Goal: Task Accomplishment & Management: Manage account settings

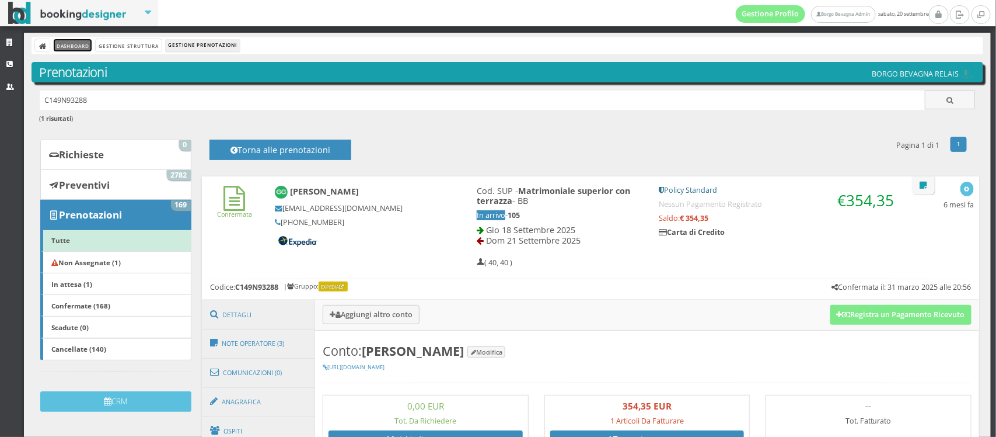
click at [79, 50] on link "Dashboard" at bounding box center [73, 45] width 38 height 12
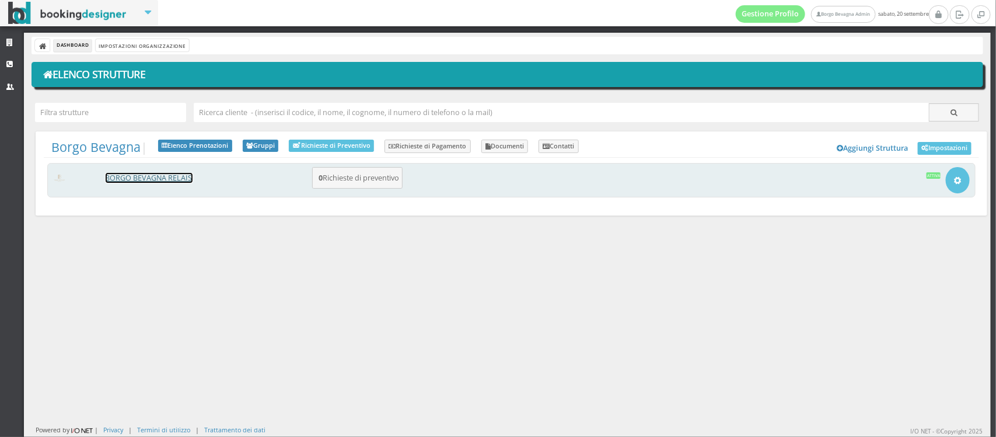
click at [159, 176] on link "BORGO BEVAGNA RELAIS" at bounding box center [149, 178] width 87 height 10
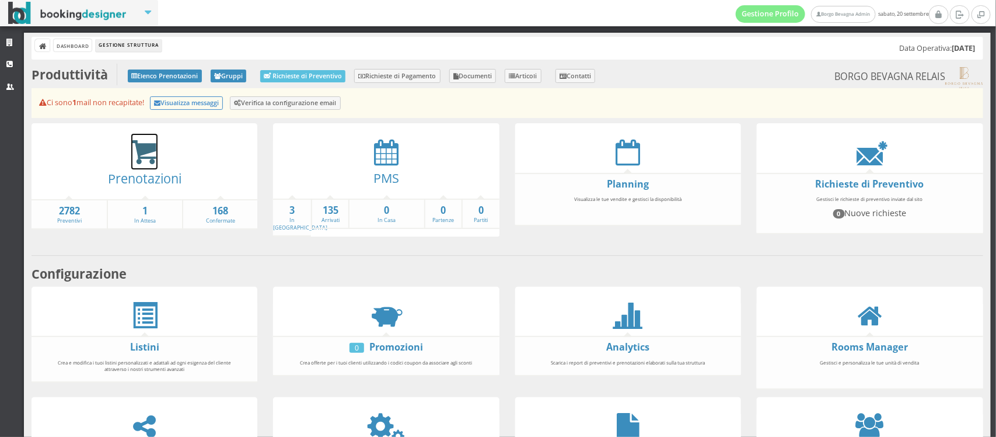
click at [147, 147] on icon at bounding box center [144, 152] width 26 height 27
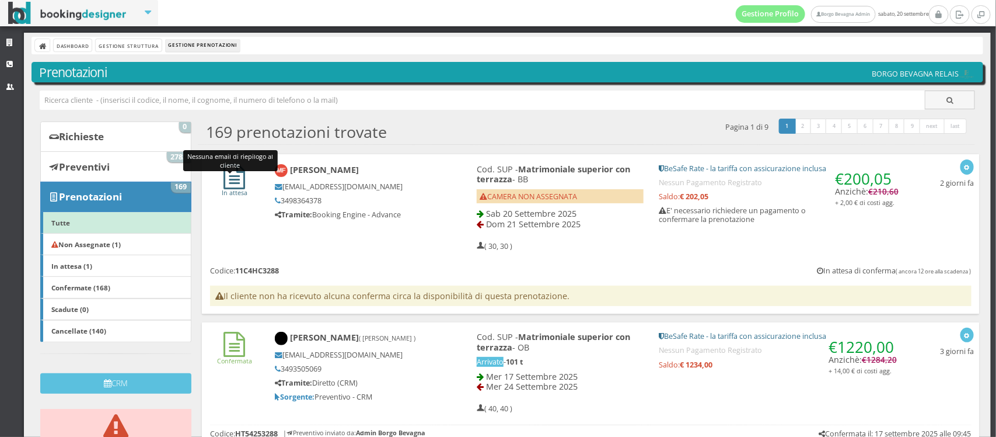
click at [226, 174] on icon at bounding box center [235, 176] width 22 height 25
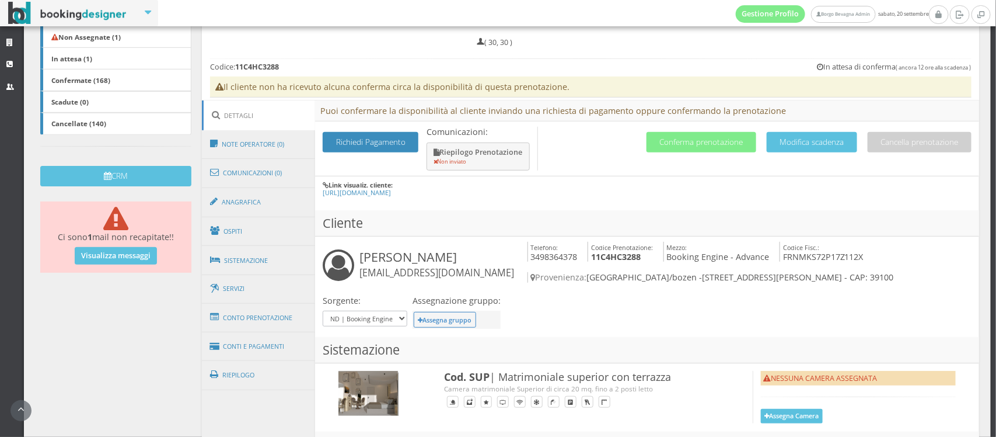
scroll to position [381, 0]
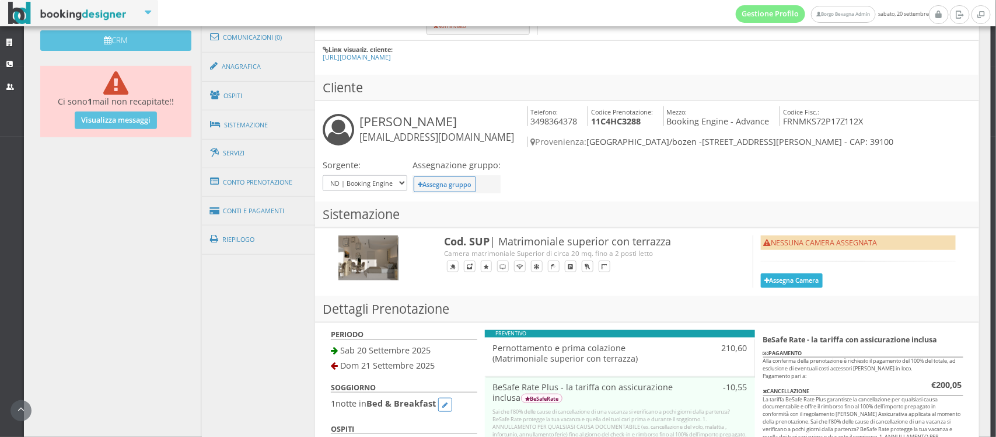
click at [769, 279] on button "Assegna Camera" at bounding box center [792, 280] width 62 height 15
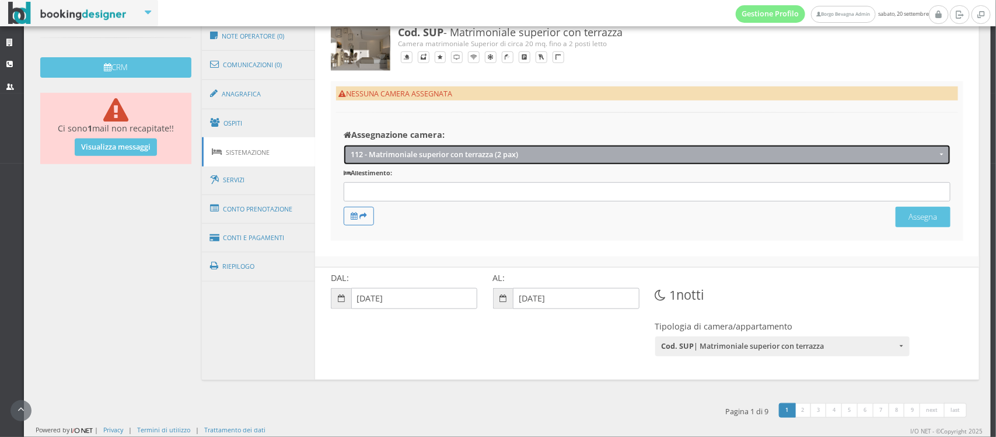
click at [452, 159] on button "112 - Matrimoniale superior con terrazza (2 pax)" at bounding box center [647, 154] width 606 height 19
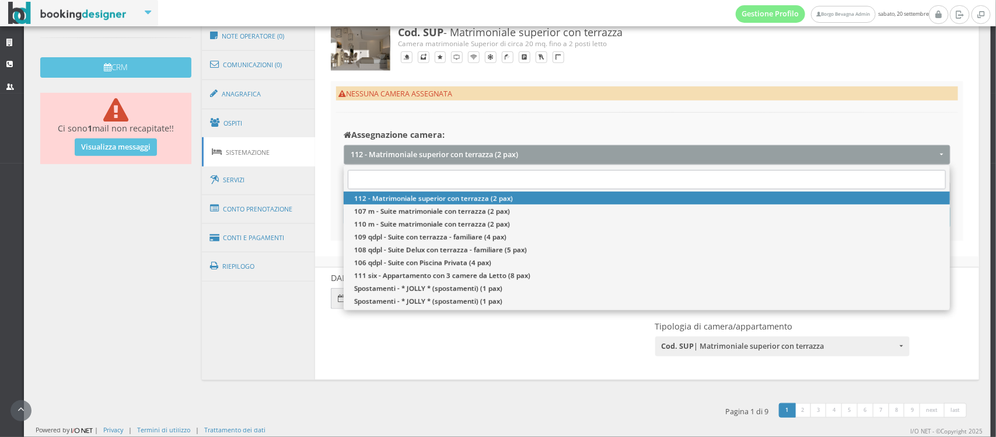
click at [413, 117] on div "NESSUNA CAMERA ASSEGNATA Assegnazione camera: 112 - Matrimoniale superior con t…" at bounding box center [647, 160] width 633 height 159
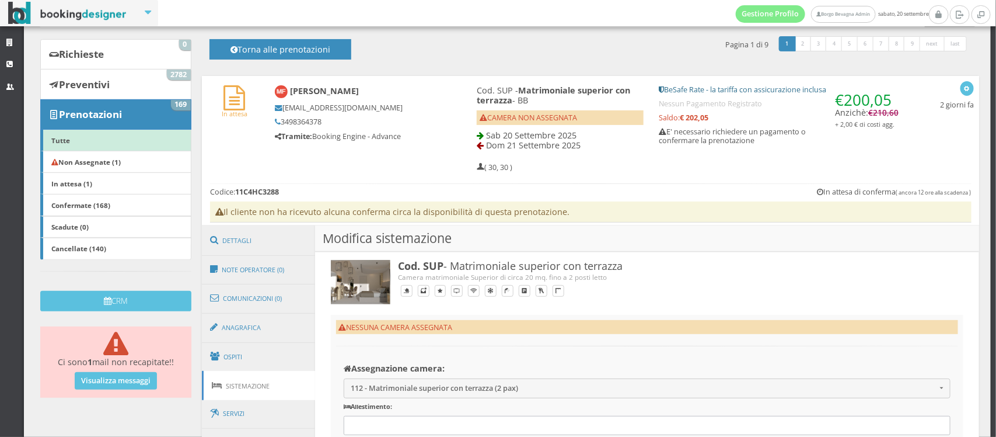
scroll to position [0, 0]
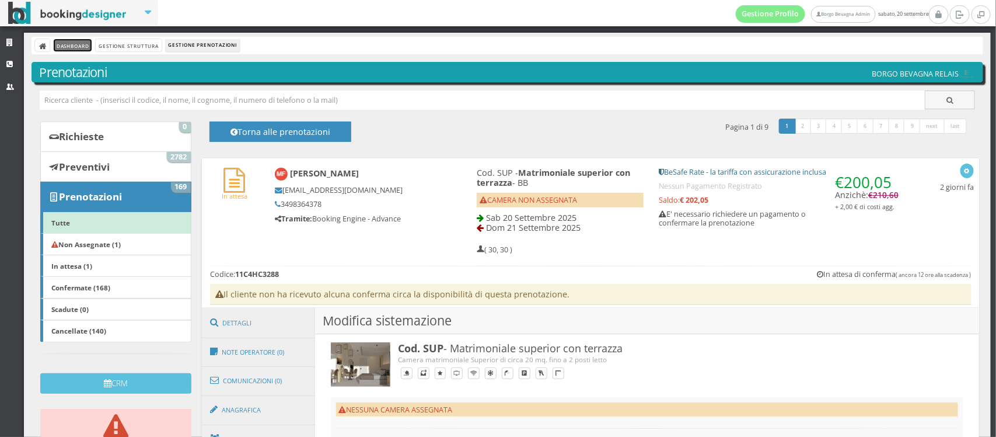
click at [55, 47] on link "Dashboard" at bounding box center [73, 45] width 38 height 12
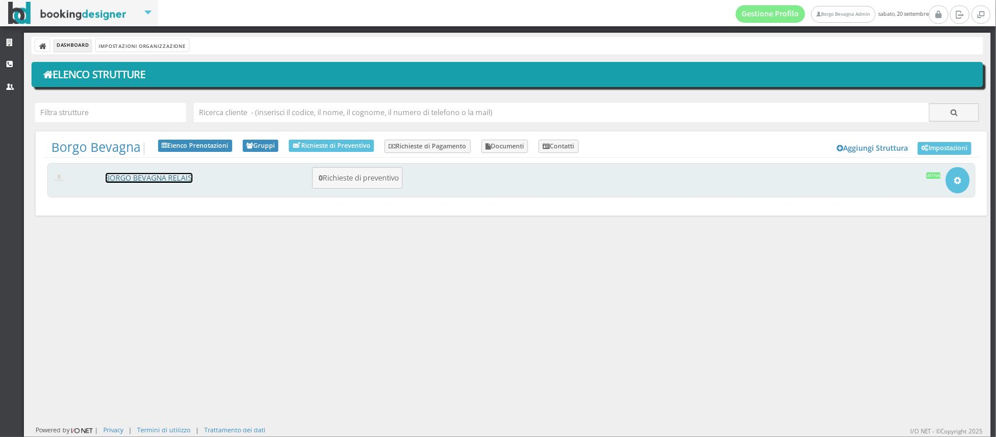
click at [146, 174] on link "BORGO BEVAGNA RELAIS" at bounding box center [149, 178] width 87 height 10
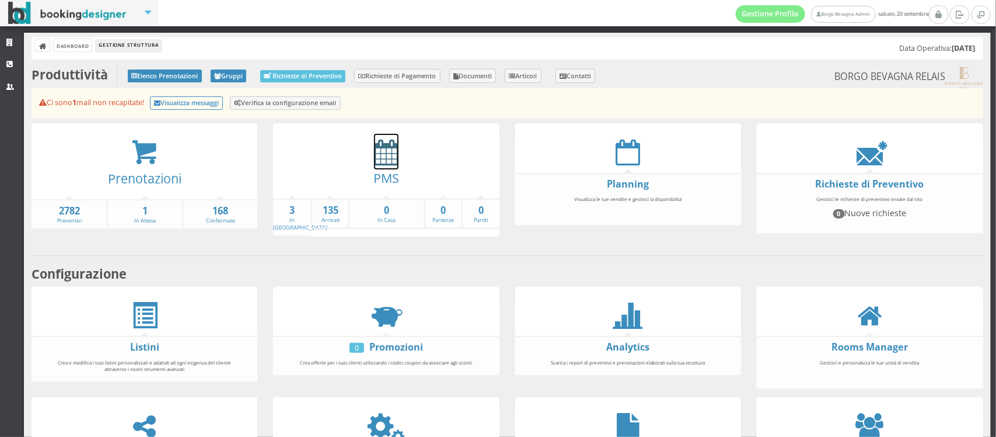
click at [378, 161] on icon at bounding box center [386, 152] width 25 height 26
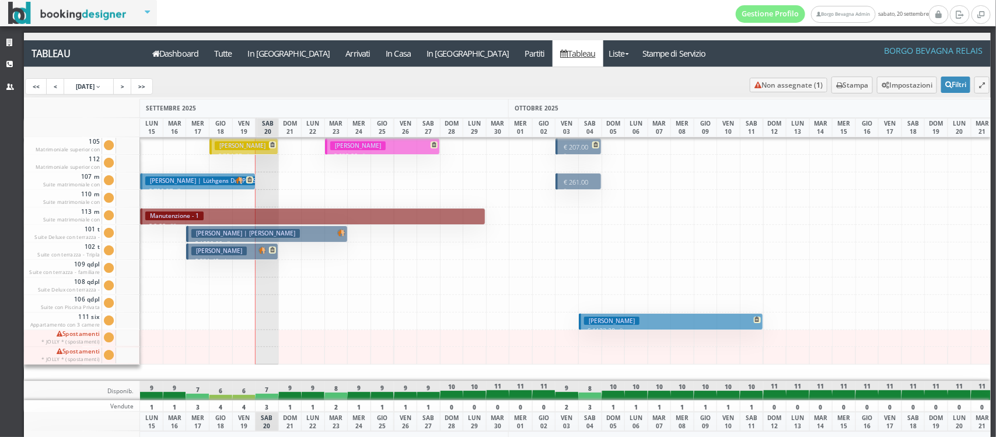
click at [217, 246] on h3 "White Doris" at bounding box center [218, 250] width 55 height 9
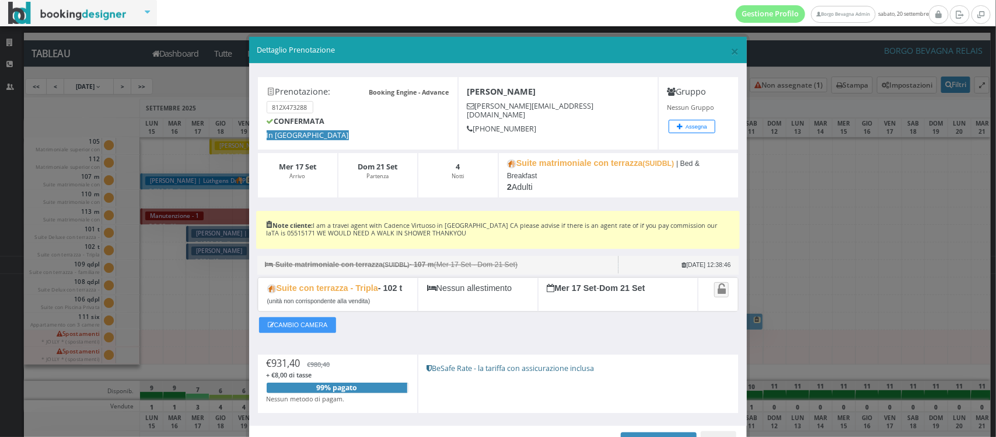
scroll to position [72, 0]
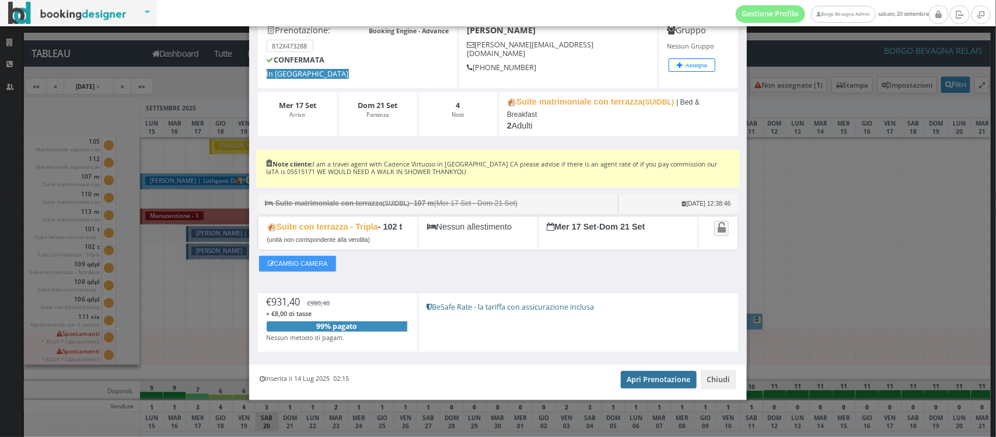
click at [657, 376] on link "Apri Prenotazione" at bounding box center [659, 380] width 76 height 18
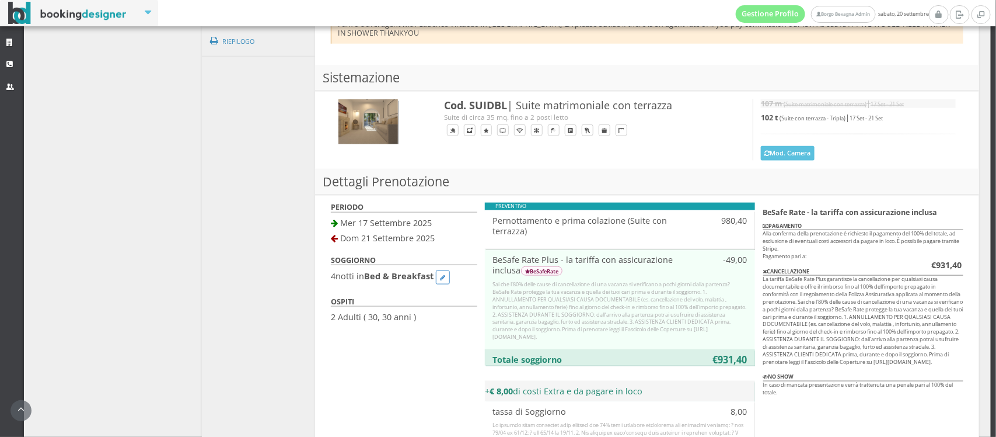
scroll to position [592, 0]
click at [442, 274] on icon at bounding box center [442, 277] width 5 height 6
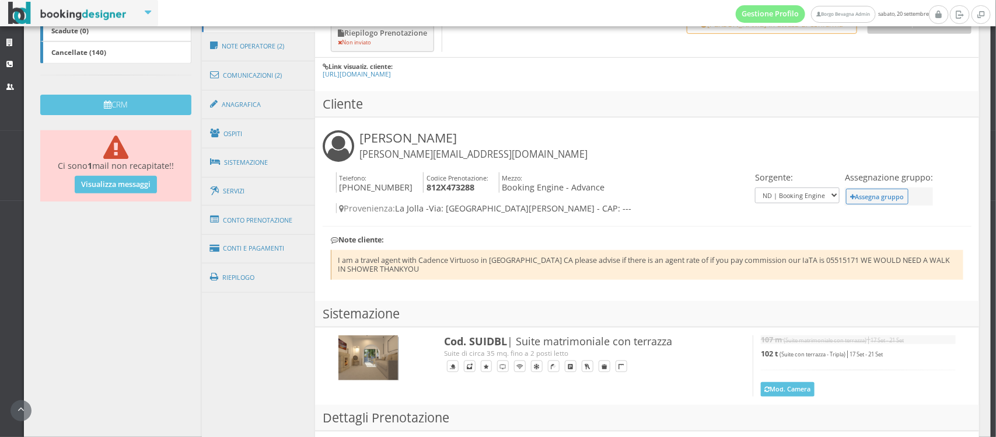
scroll to position [326, 0]
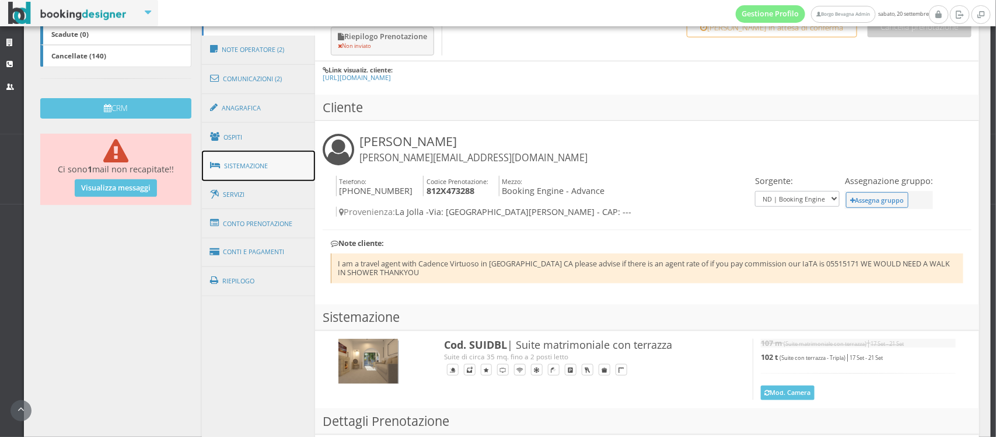
click at [238, 165] on link "Sistemazione" at bounding box center [258, 166] width 113 height 30
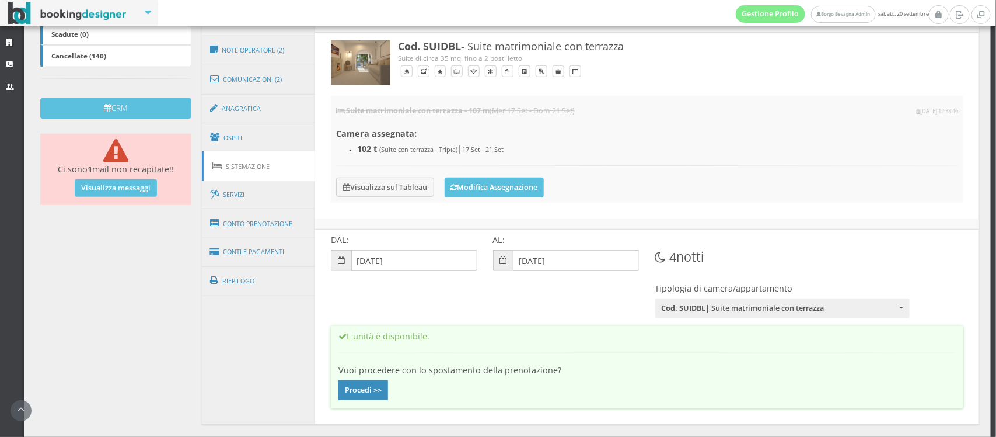
click at [431, 293] on div "DAL: 17-09-2025 AL: 21-09-2025 4 notti Tipologia di camera/appartamento Cod. SU…" at bounding box center [647, 322] width 648 height 186
click at [557, 259] on input "[DATE]" at bounding box center [576, 260] width 126 height 21
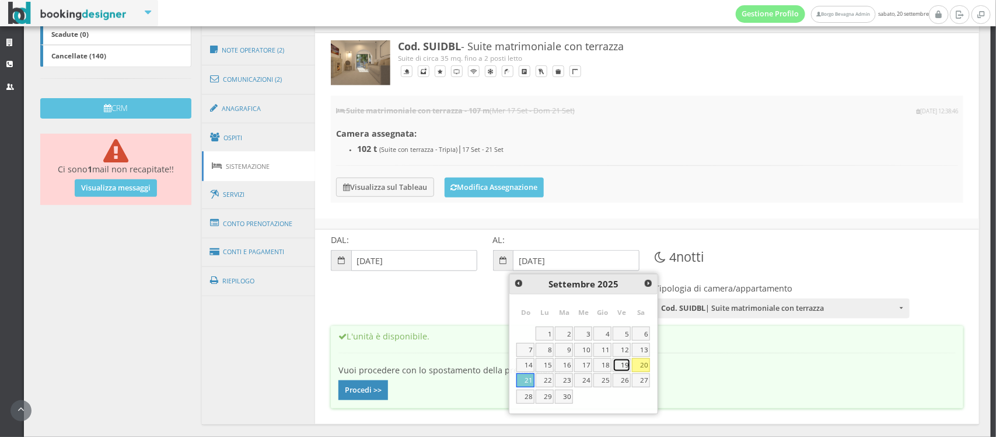
click at [619, 365] on link "19" at bounding box center [622, 365] width 18 height 14
type input "19-09-2025"
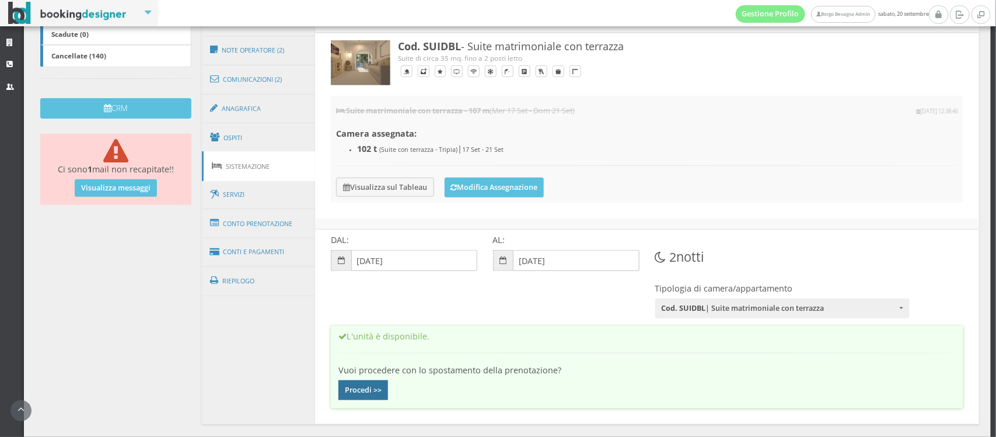
click at [362, 392] on button "Procedi >>" at bounding box center [364, 390] width 50 height 20
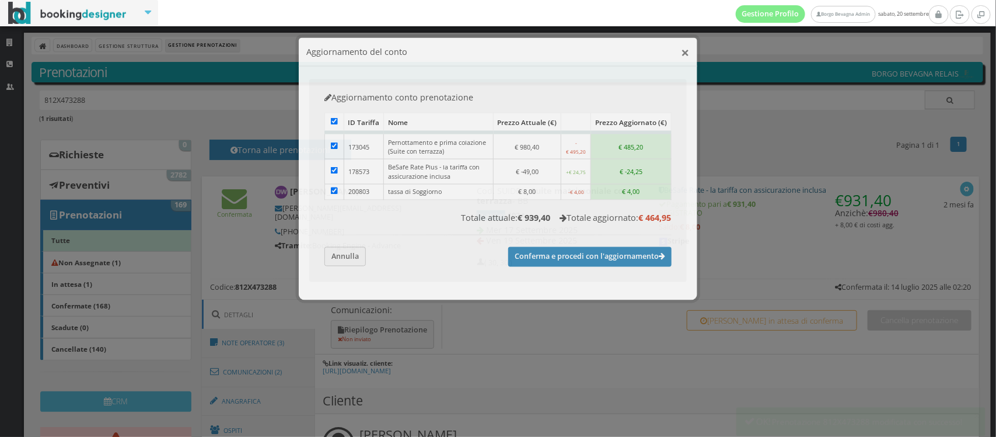
click at [686, 51] on button "×" at bounding box center [685, 51] width 8 height 15
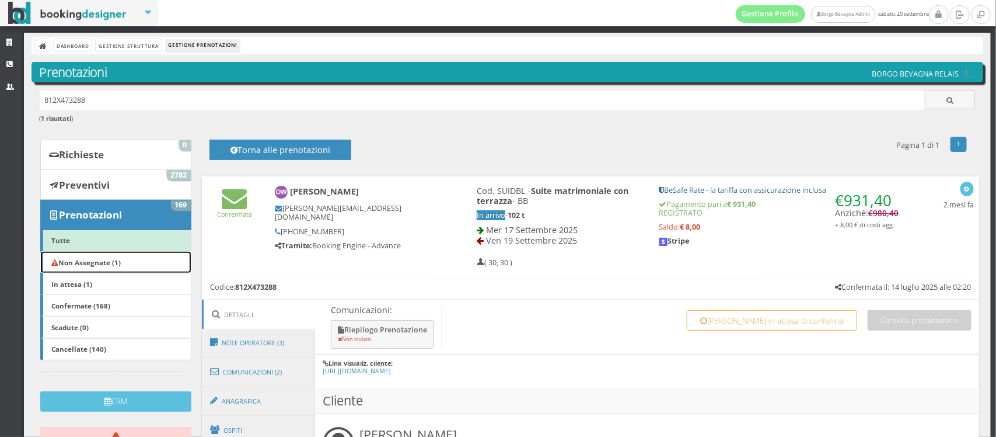
click at [86, 263] on b "Non Assegnate (1)" at bounding box center [85, 261] width 69 height 9
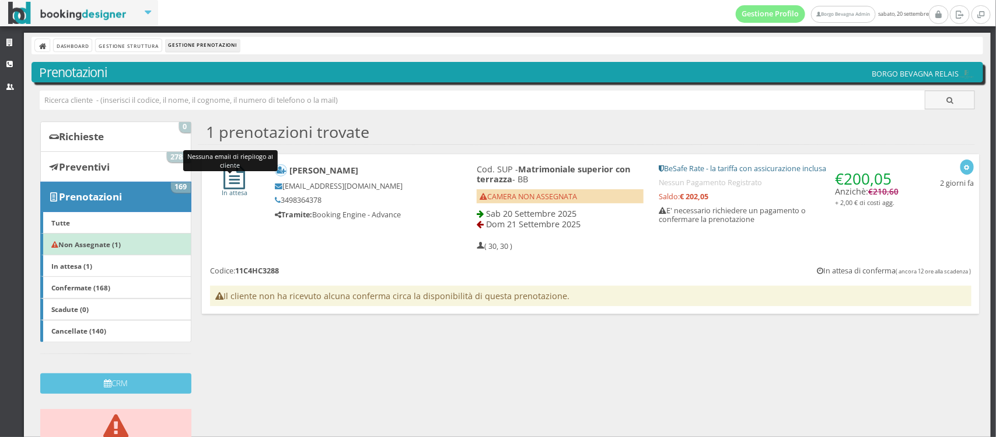
click at [232, 180] on icon at bounding box center [235, 176] width 22 height 25
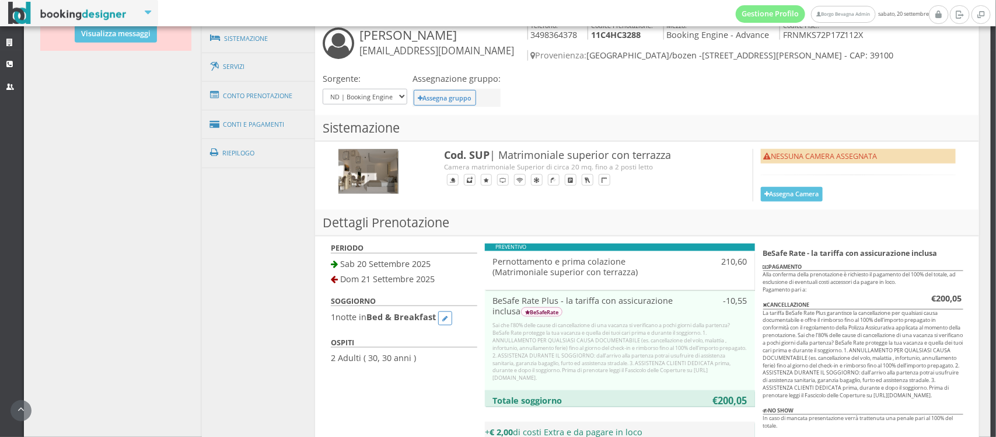
scroll to position [479, 0]
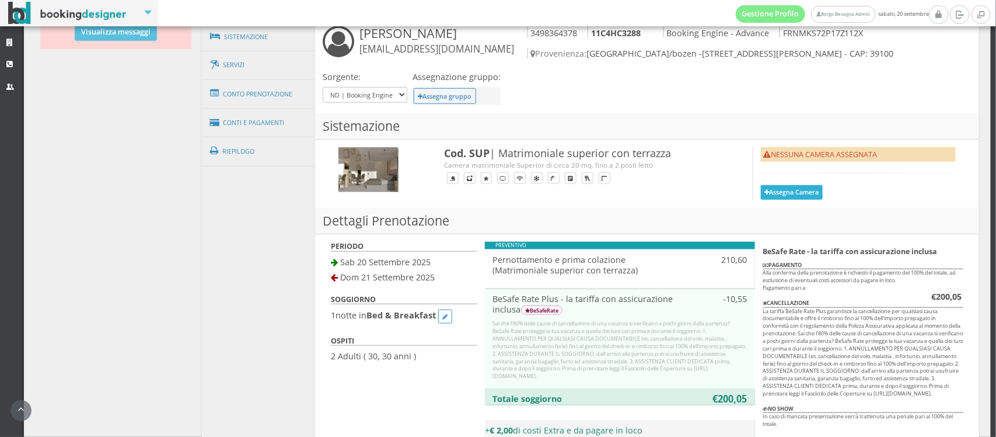
click at [782, 193] on button "Assegna Camera" at bounding box center [792, 192] width 62 height 15
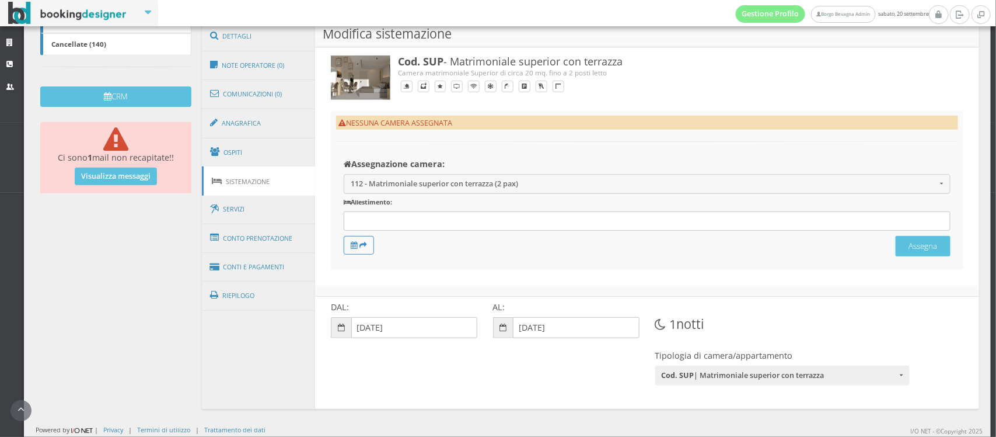
scroll to position [318, 0]
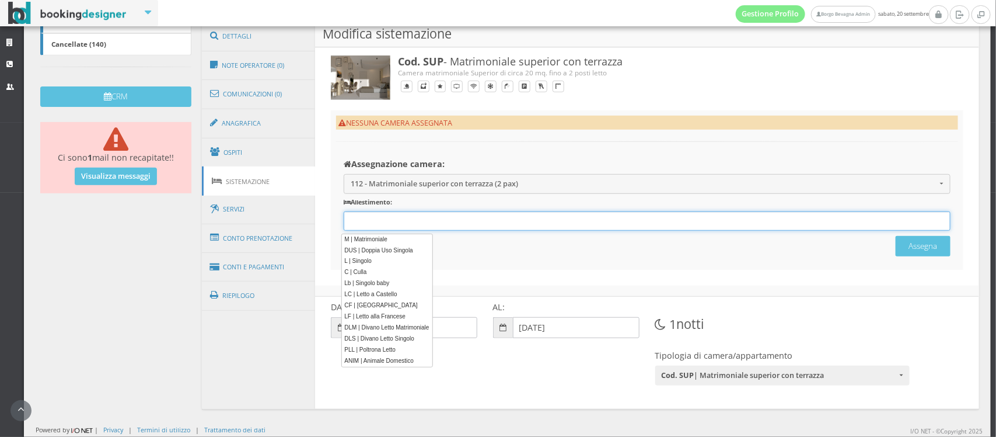
click at [429, 219] on div "12 results are available, use up and down arrow keys to navigate." at bounding box center [647, 220] width 606 height 19
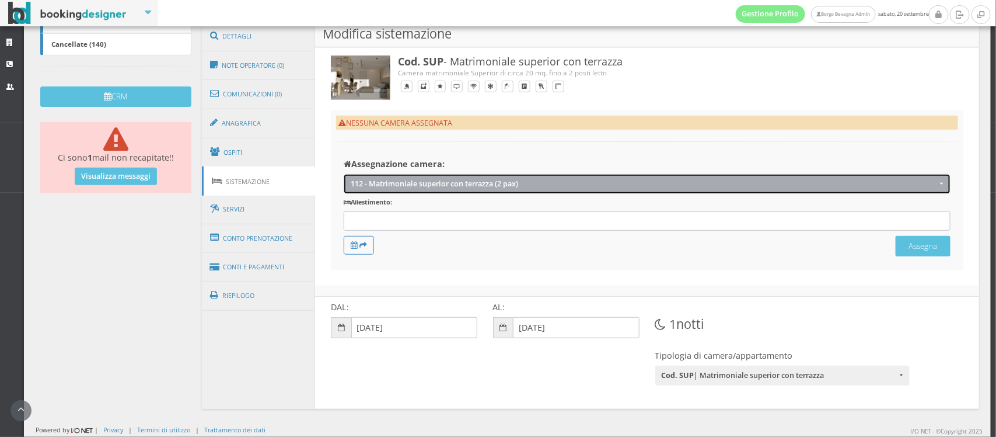
click at [432, 190] on button "112 - Matrimoniale superior con terrazza (2 pax)" at bounding box center [647, 183] width 606 height 19
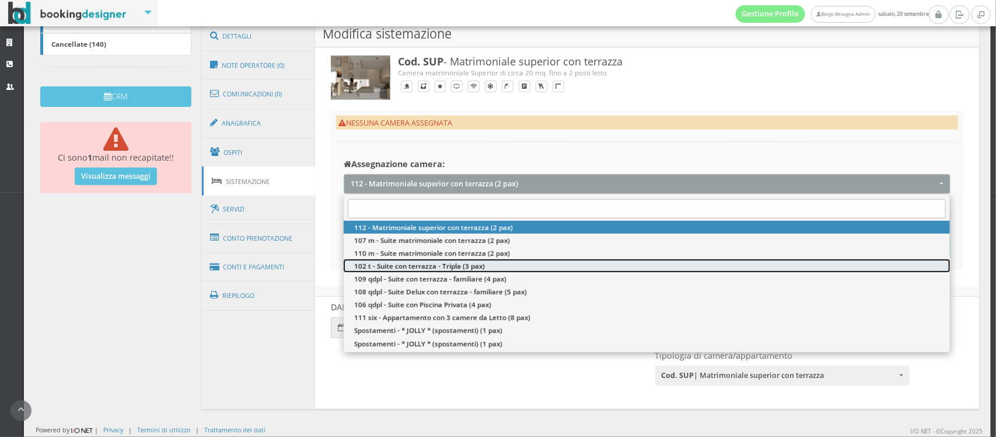
click at [388, 266] on span "102 t - Suite con terrazza - Tripla (3 pax)" at bounding box center [419, 266] width 131 height 10
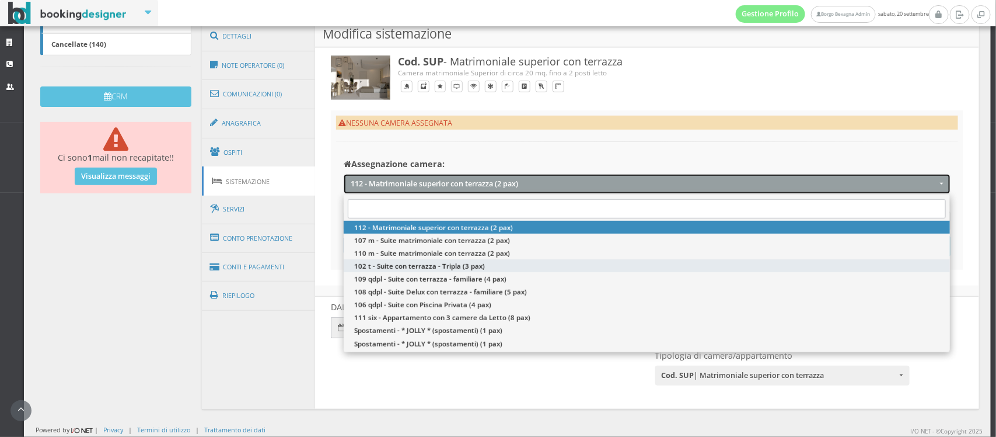
select select "9686"
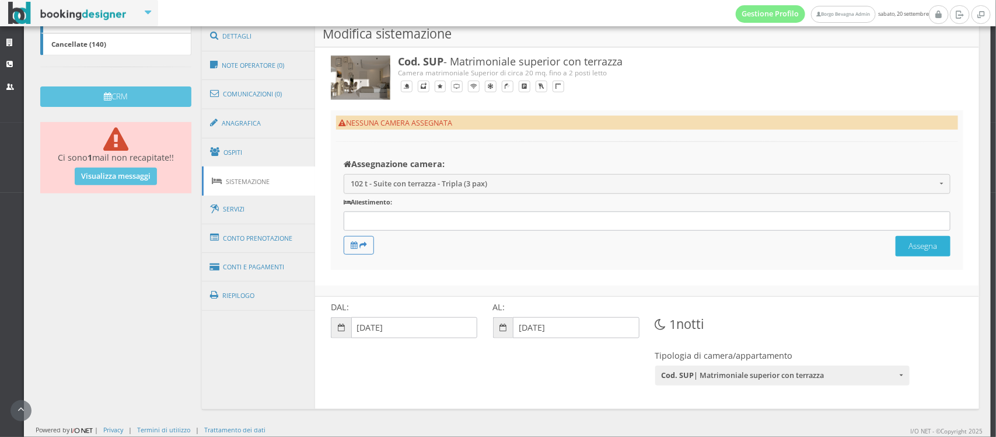
click at [909, 251] on button "Assegna" at bounding box center [923, 246] width 55 height 20
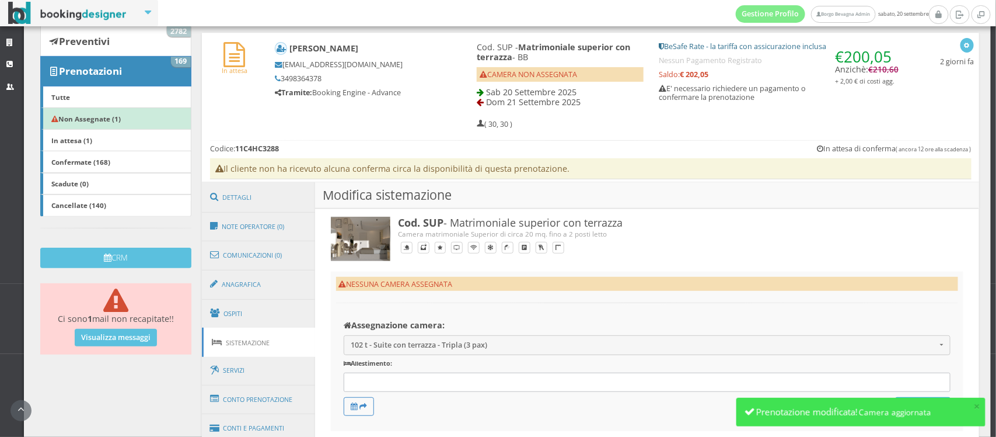
scroll to position [138, 0]
